Goal: Transaction & Acquisition: Purchase product/service

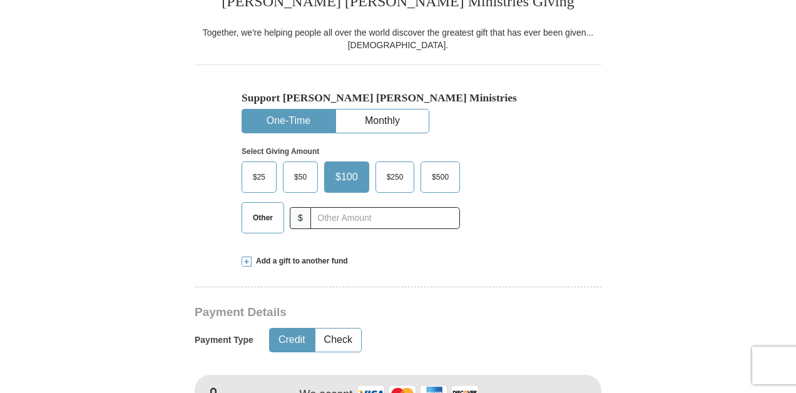
click at [298, 126] on button "One-Time" at bounding box center [288, 120] width 93 height 23
click at [303, 183] on span "$50" at bounding box center [300, 177] width 25 height 19
click at [0, 0] on input "$50" at bounding box center [0, 0] width 0 height 0
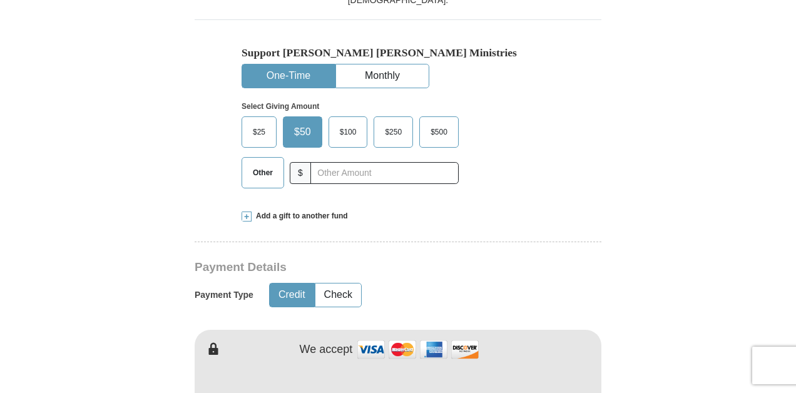
scroll to position [380, 0]
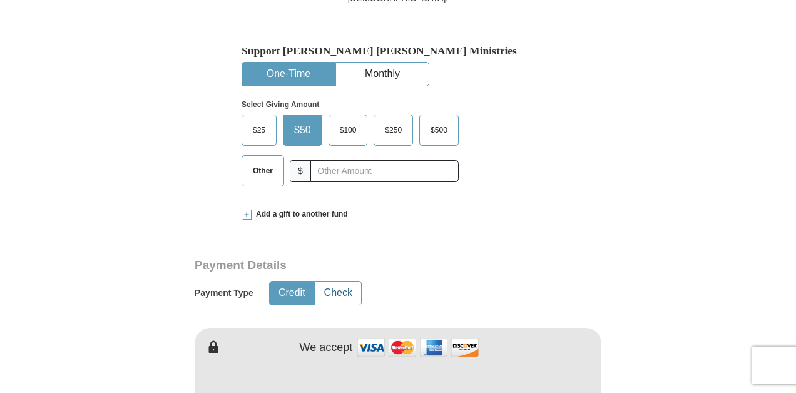
click at [343, 293] on button "Check" at bounding box center [338, 293] width 46 height 23
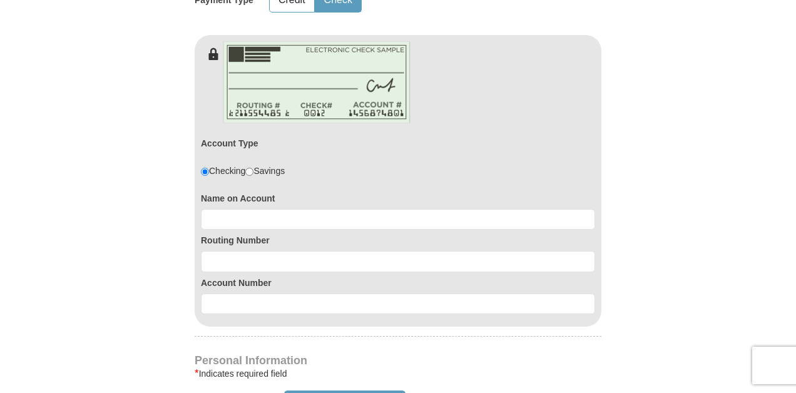
scroll to position [675, 0]
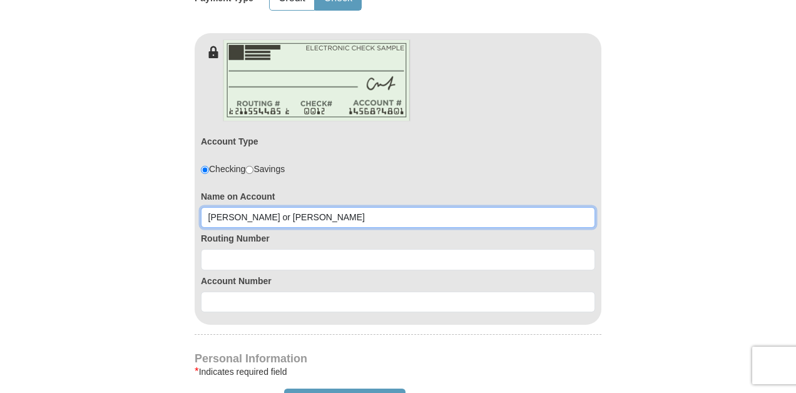
type input "[PERSON_NAME] or [PERSON_NAME]"
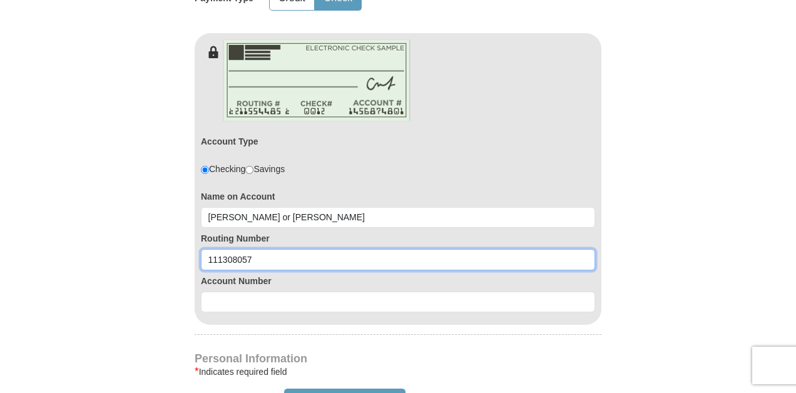
type input "111308057"
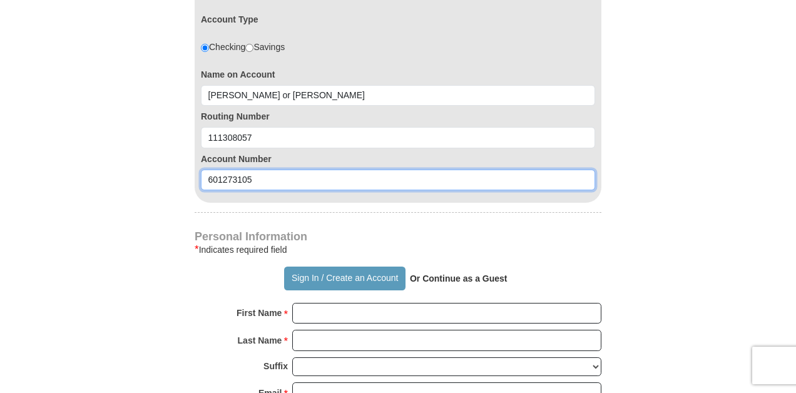
scroll to position [799, 0]
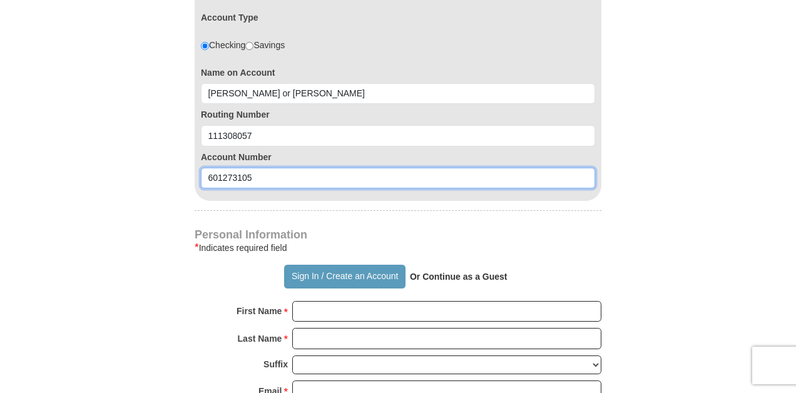
type input "601273105"
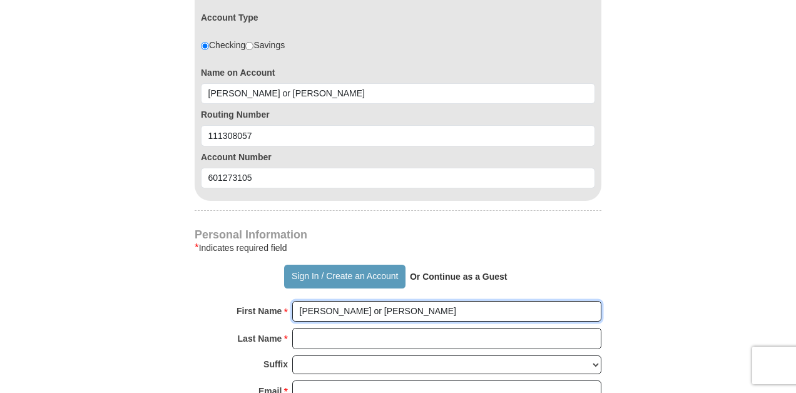
type input "[PERSON_NAME] or [PERSON_NAME]"
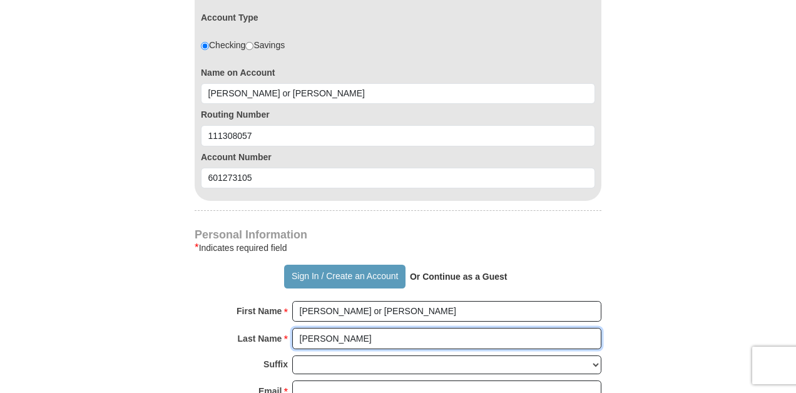
type input "[PERSON_NAME]"
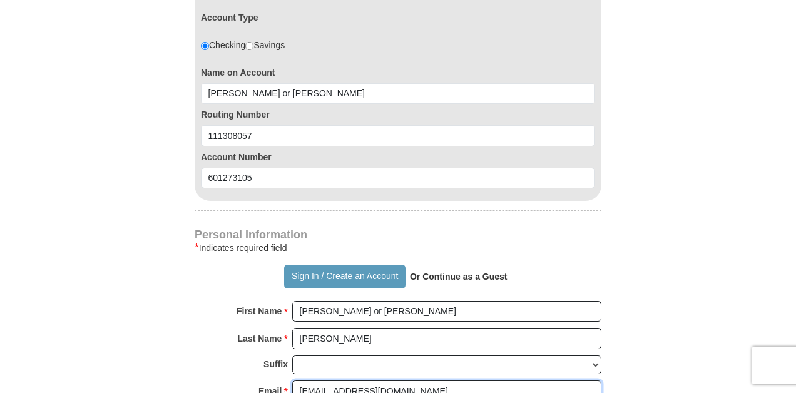
type input "[EMAIL_ADDRESS][DOMAIN_NAME]"
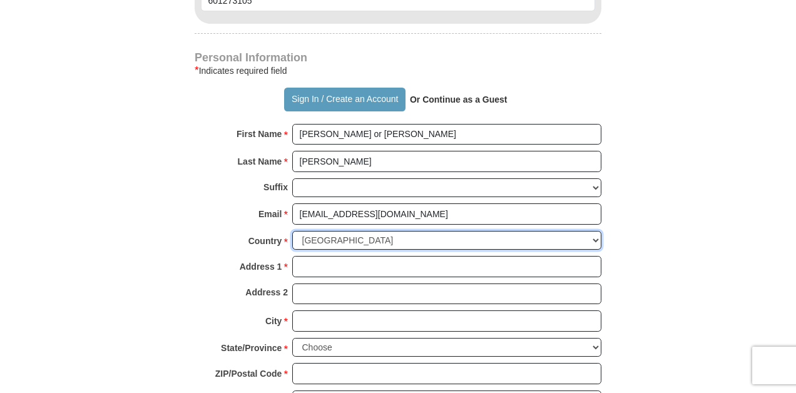
scroll to position [1009, 0]
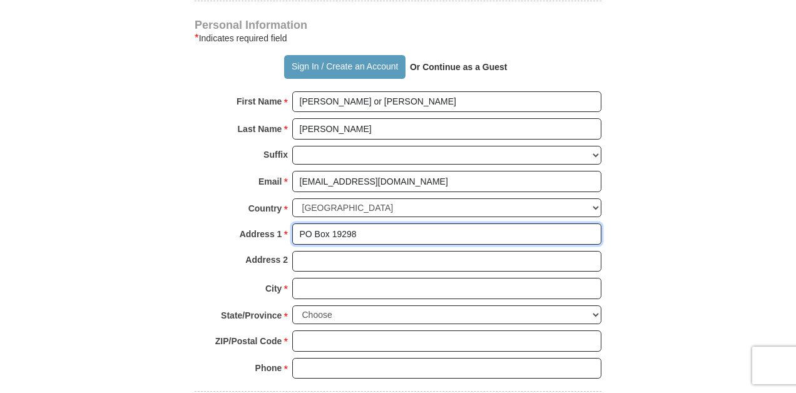
type input "PO Box 19298"
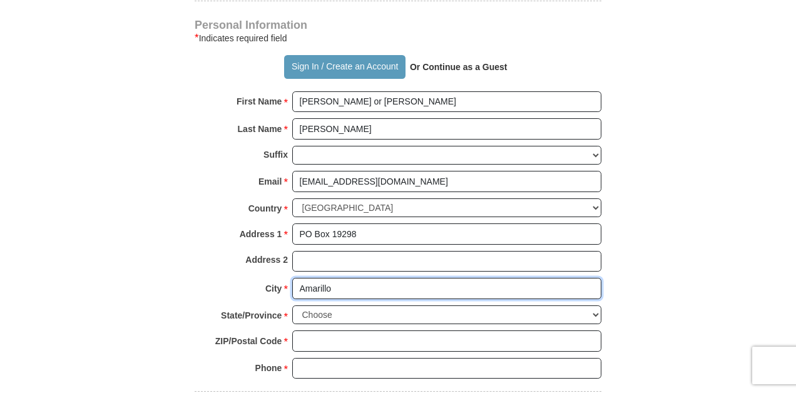
type input "Amarillo"
select select "[GEOGRAPHIC_DATA]"
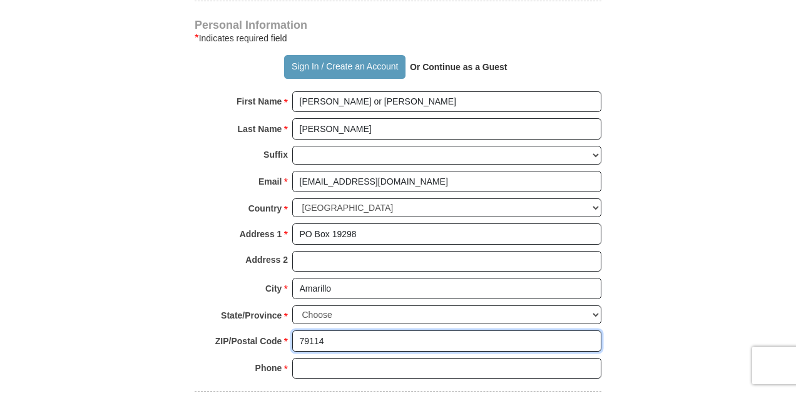
type input "79114"
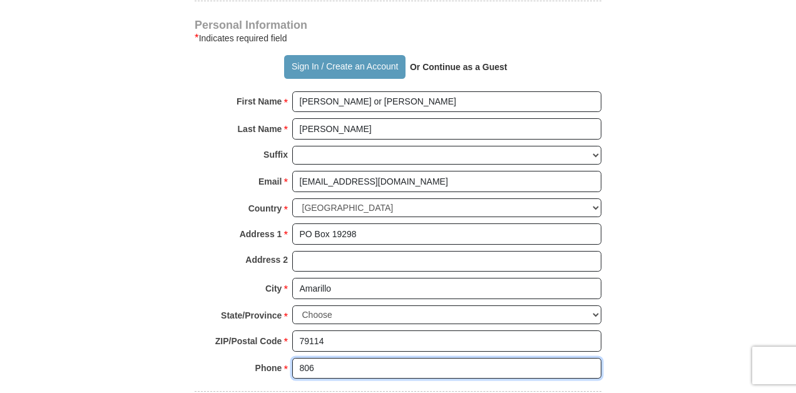
type input "8066838841"
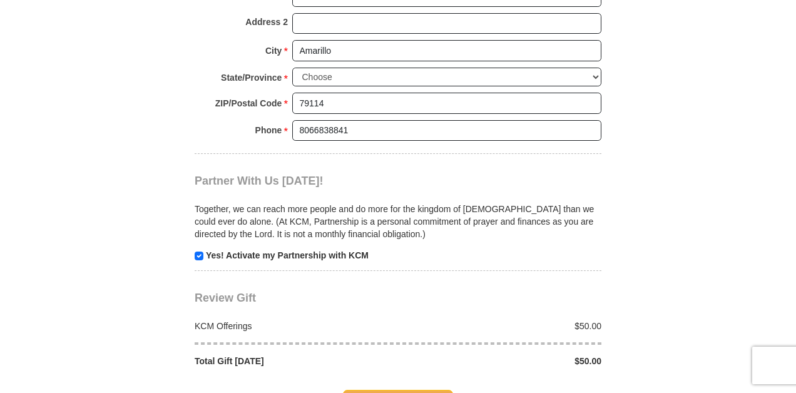
scroll to position [1248, 0]
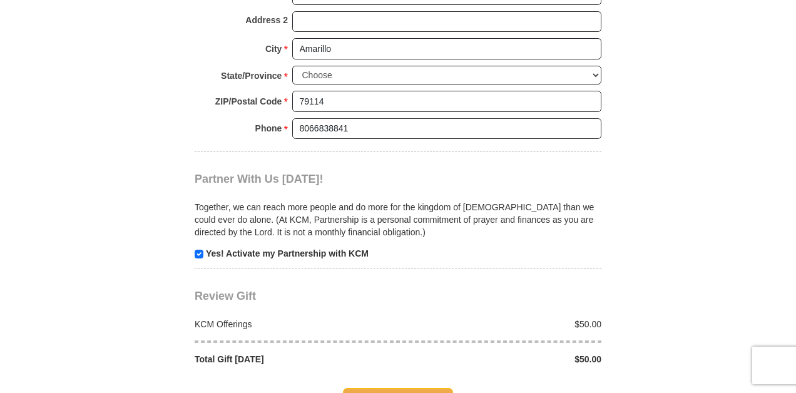
click at [199, 250] on input "checkbox" at bounding box center [199, 254] width 9 height 9
checkbox input "false"
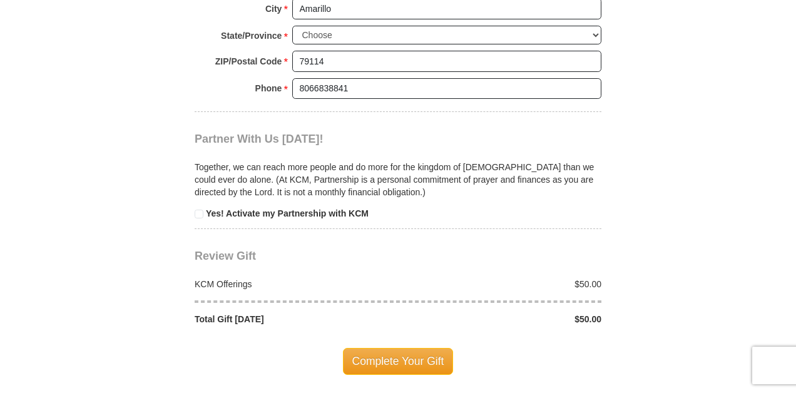
scroll to position [1289, 0]
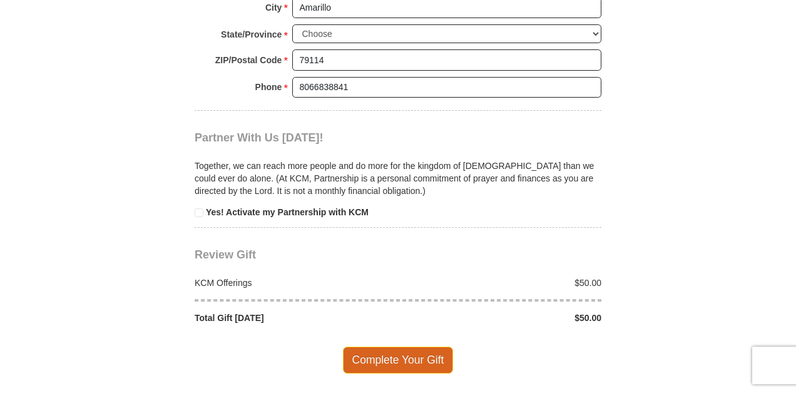
click at [439, 347] on span "Complete Your Gift" at bounding box center [398, 360] width 111 height 26
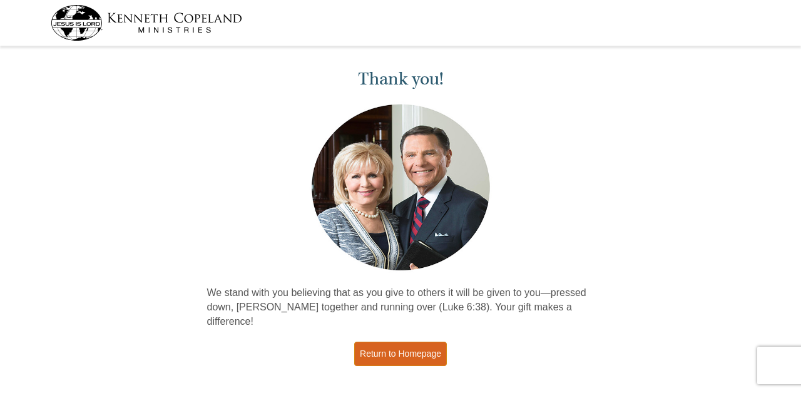
click at [419, 342] on link "Return to Homepage" at bounding box center [400, 354] width 93 height 24
